Goal: Subscribe to service/newsletter

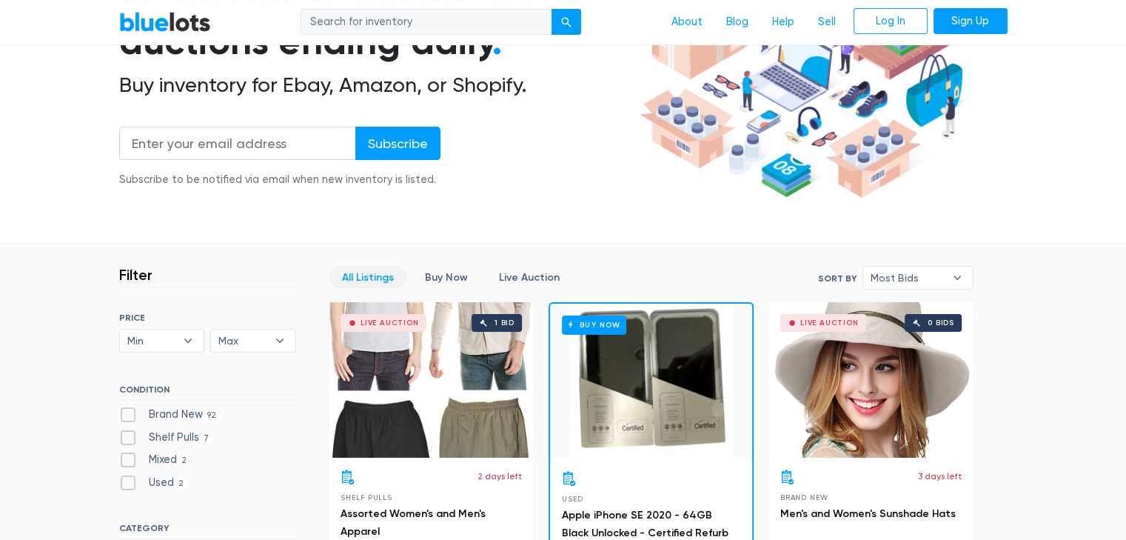
scroll to position [197, 0]
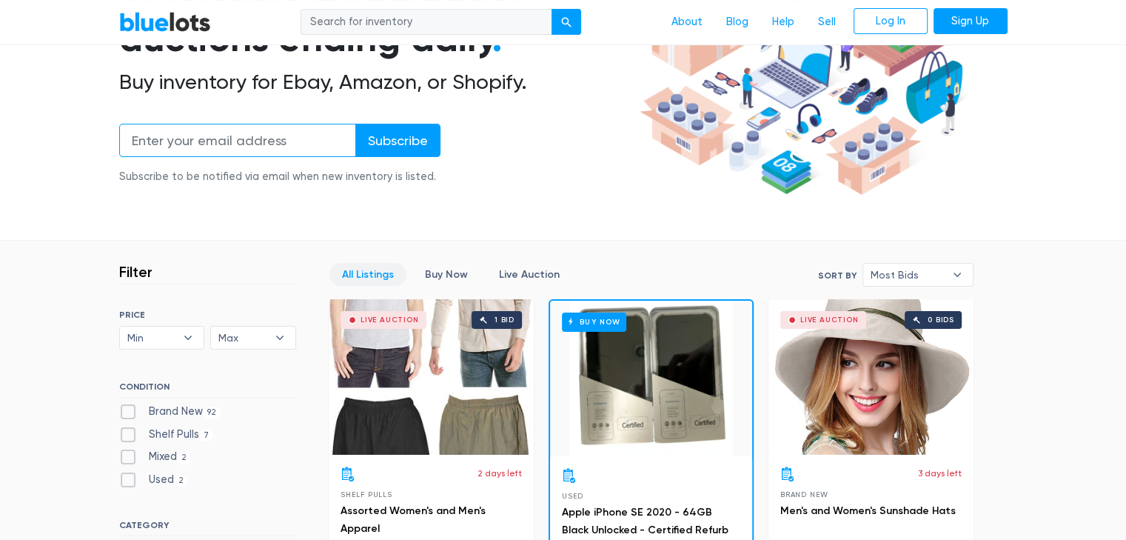
click at [286, 152] on input "email" at bounding box center [237, 140] width 237 height 33
type input "leahhauptman@gmail.com"
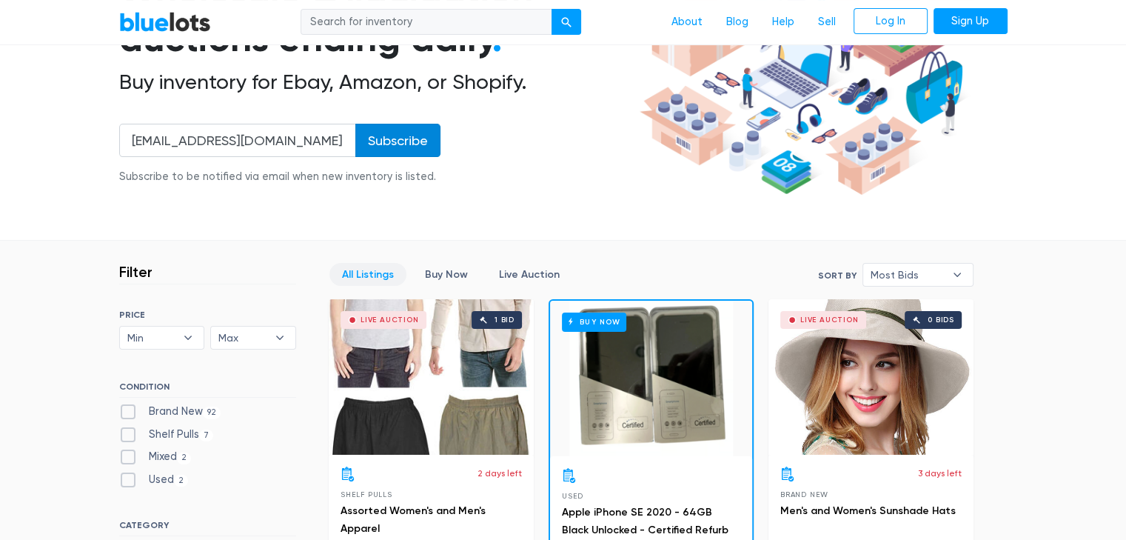
click at [395, 130] on input "Subscribe" at bounding box center [397, 140] width 85 height 33
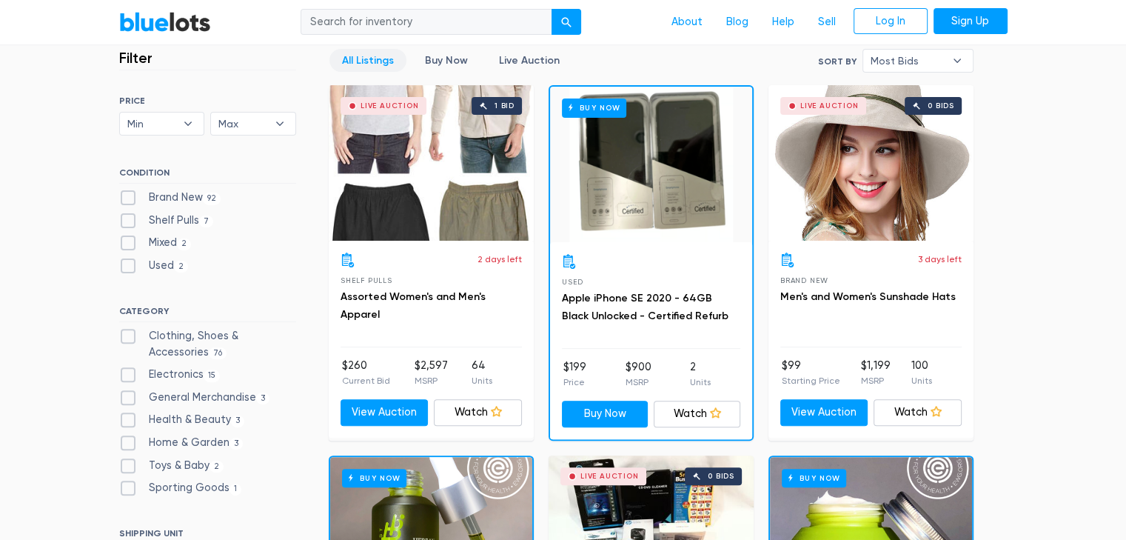
scroll to position [412, 0]
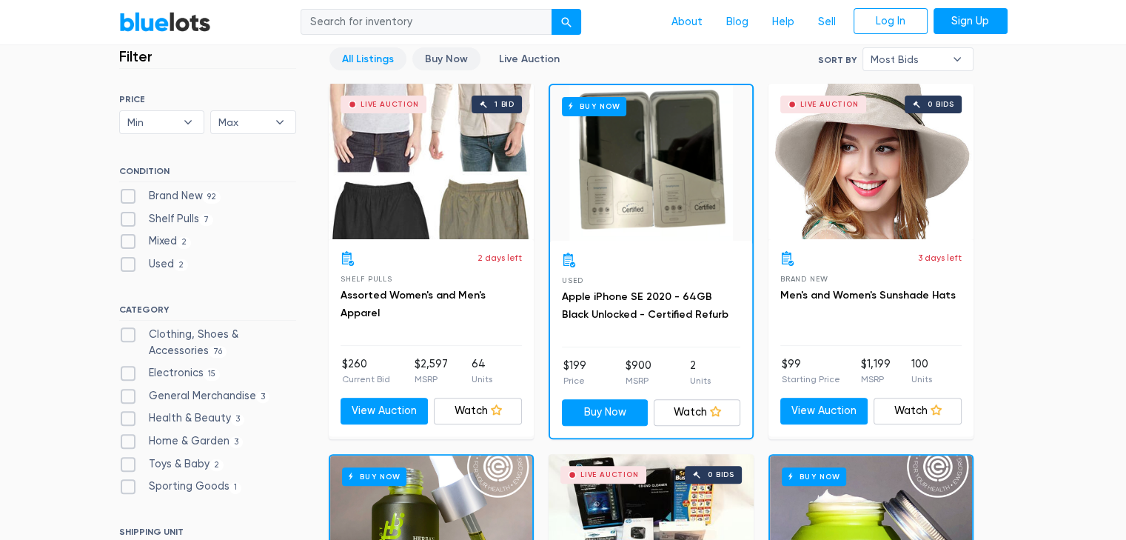
click at [453, 64] on link "Buy Now" at bounding box center [446, 58] width 68 height 23
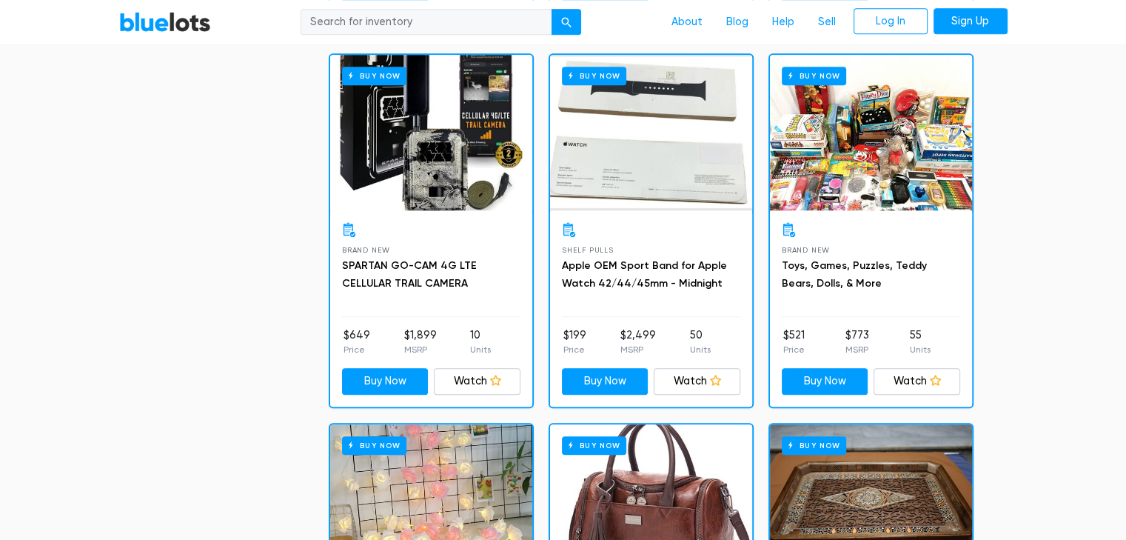
scroll to position [1183, 0]
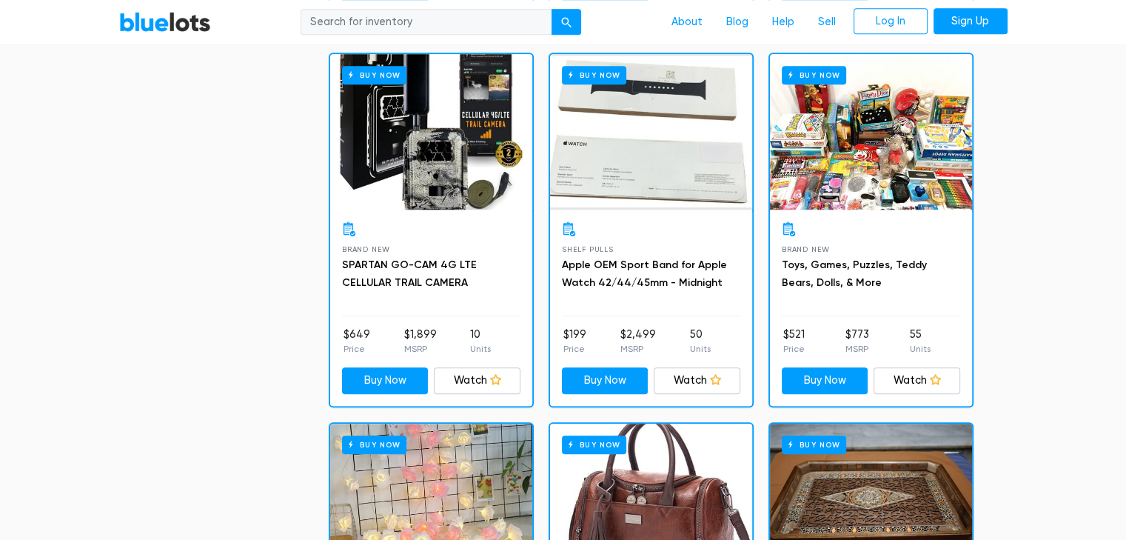
click at [909, 104] on div "Buy Now" at bounding box center [871, 132] width 202 height 156
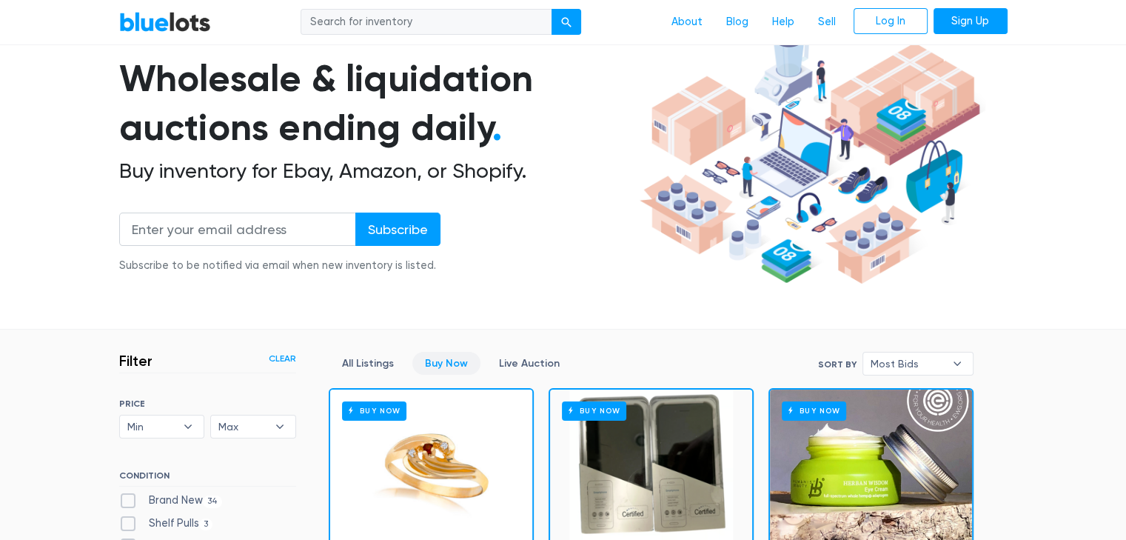
scroll to position [127, 0]
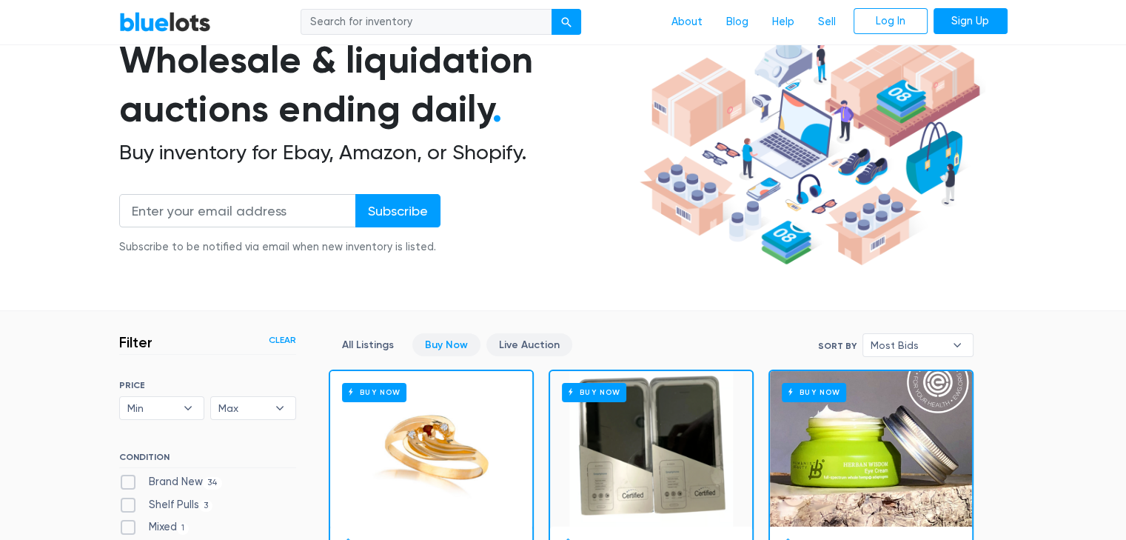
click at [517, 352] on link "Live Auction" at bounding box center [530, 344] width 86 height 23
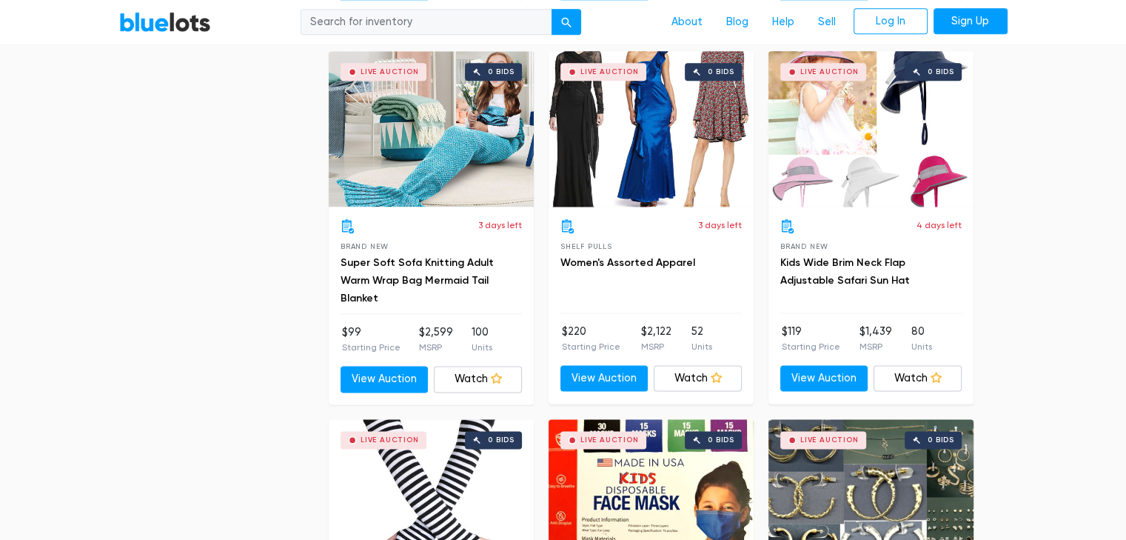
scroll to position [2264, 0]
